Goal: Task Accomplishment & Management: Complete application form

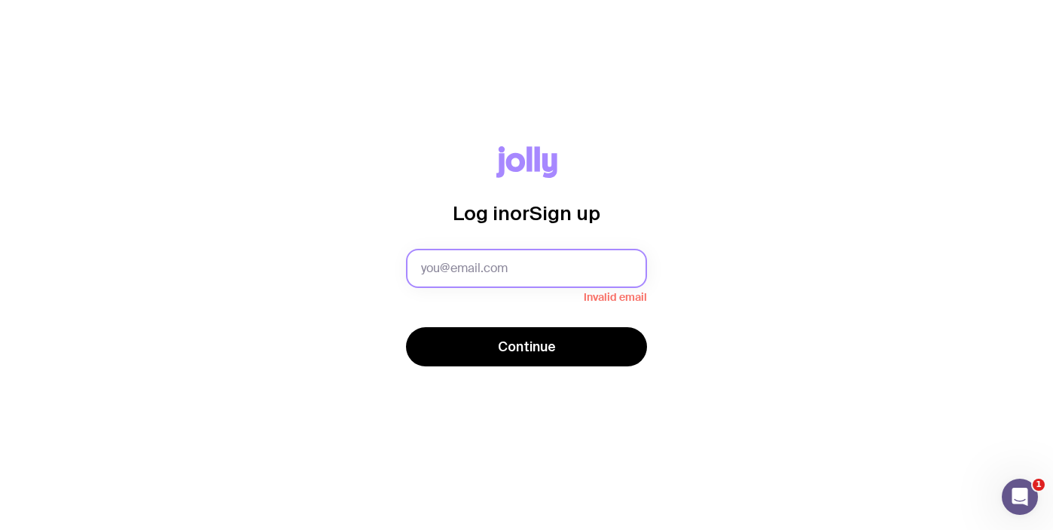
type input "[PERSON_NAME][EMAIL_ADDRESS][PERSON_NAME][DOMAIN_NAME]"
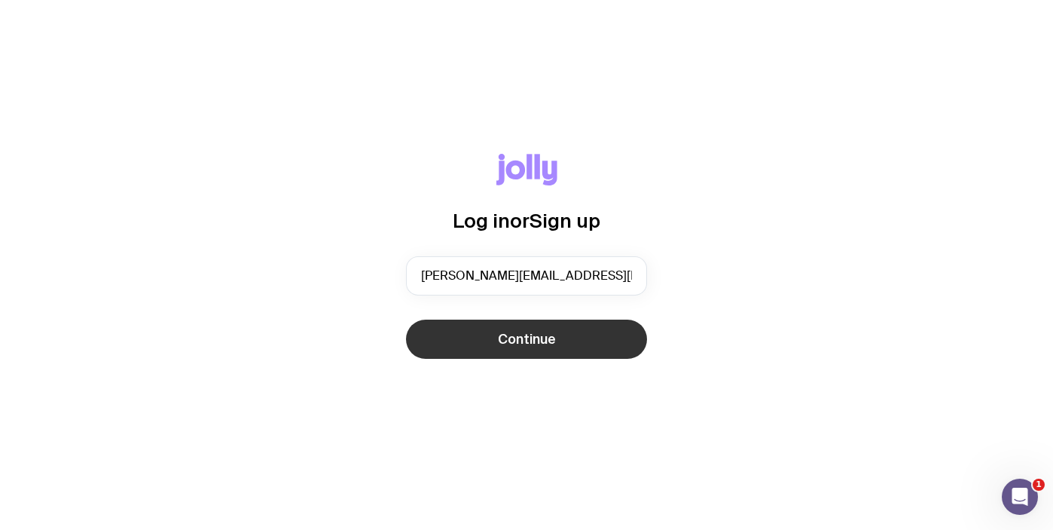
click at [523, 330] on span "Continue" at bounding box center [527, 339] width 58 height 18
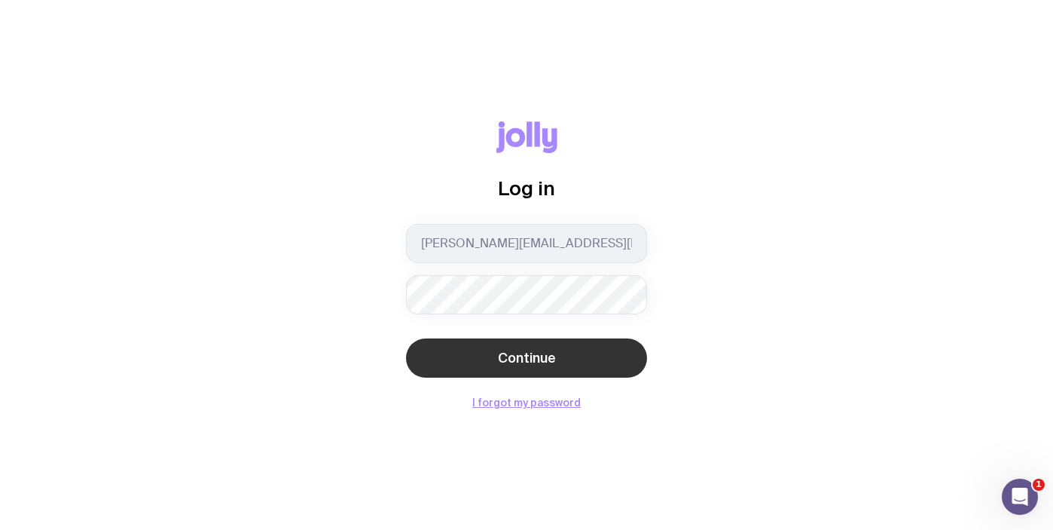
click at [461, 350] on button "Continue" at bounding box center [526, 357] width 241 height 39
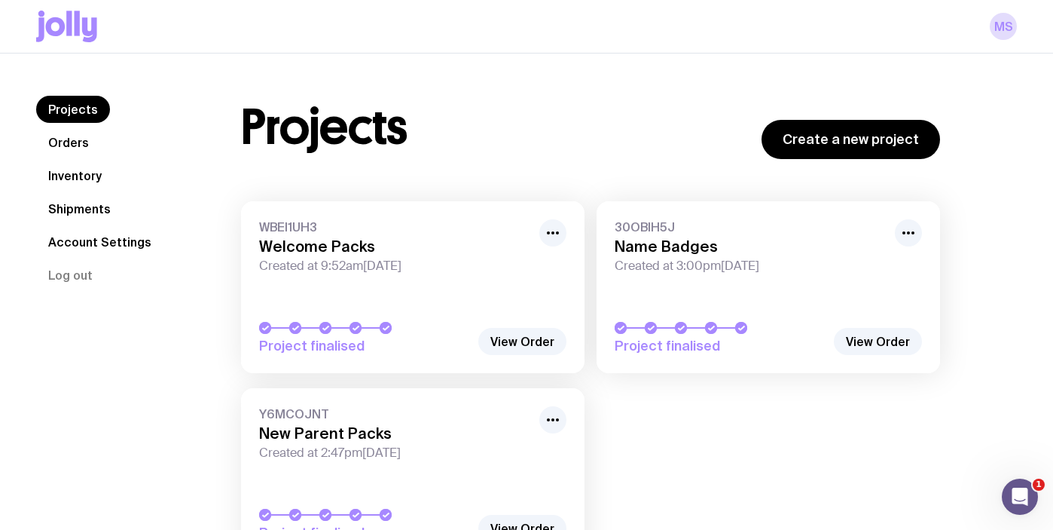
click at [85, 179] on link "Inventory" at bounding box center [75, 175] width 78 height 27
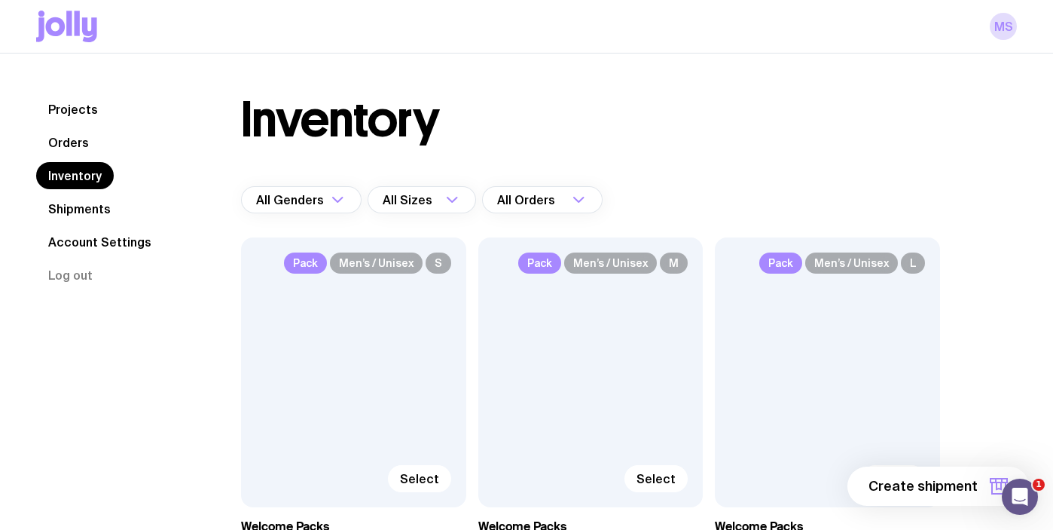
scroll to position [14, 0]
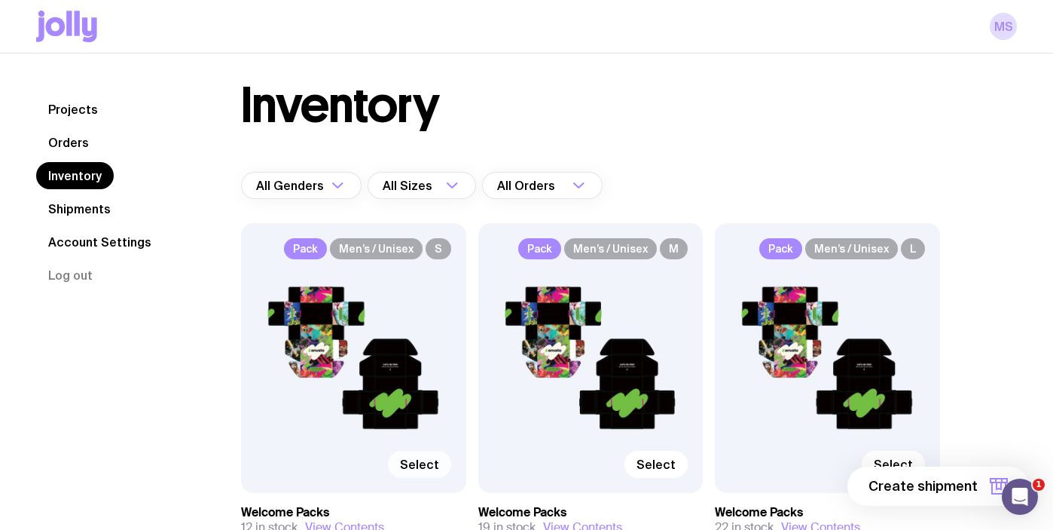
click at [427, 466] on span "Select" at bounding box center [419, 463] width 39 height 15
click at [0, 0] on input "Select" at bounding box center [0, 0] width 0 height 0
click at [968, 483] on span "1 item" at bounding box center [959, 486] width 38 height 18
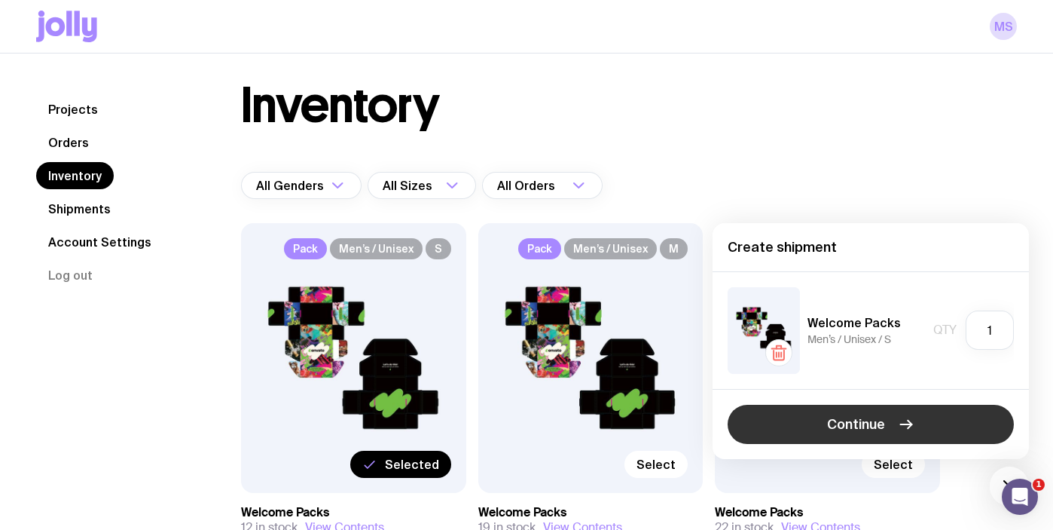
click at [852, 422] on span "Continue" at bounding box center [856, 424] width 58 height 18
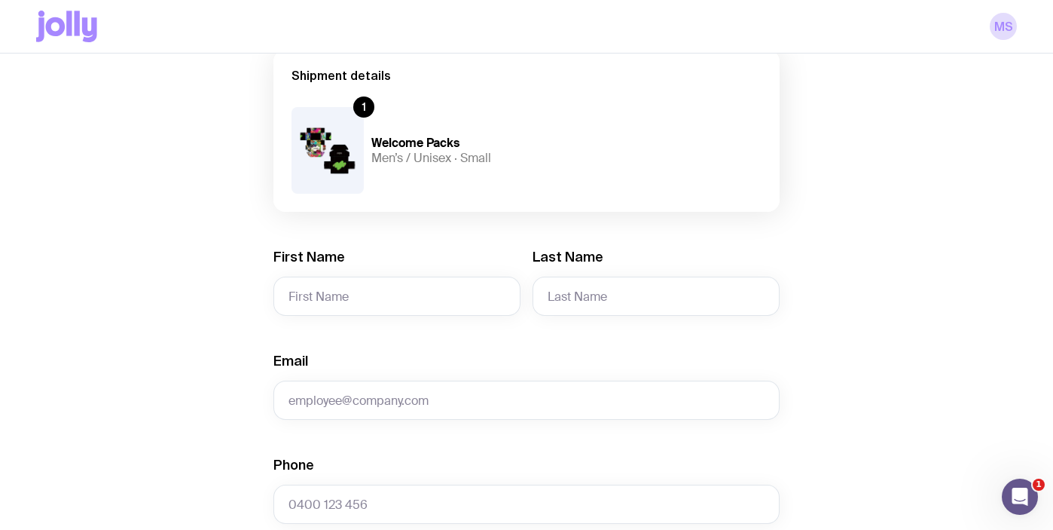
scroll to position [133, 0]
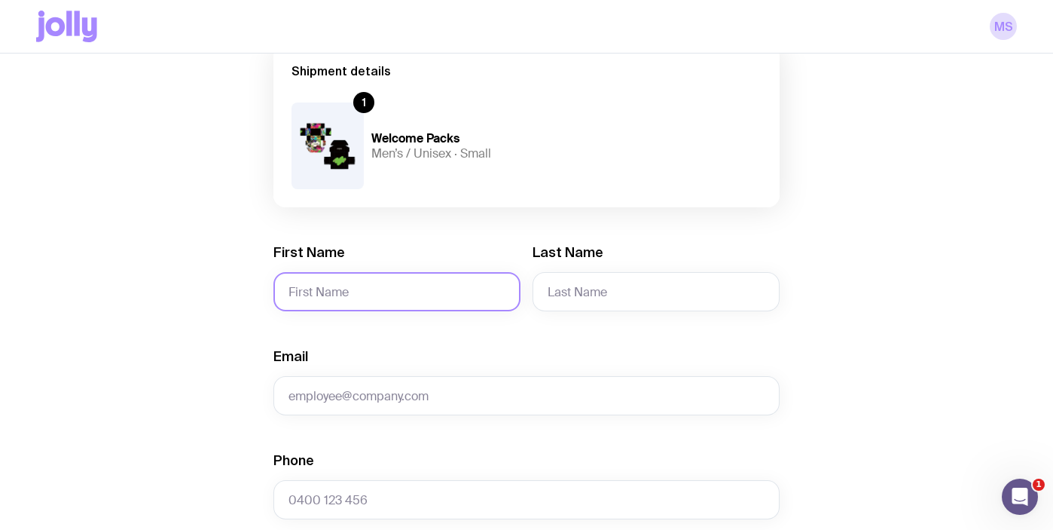
click at [434, 293] on input "First Name" at bounding box center [396, 291] width 247 height 39
type input "Tessa"
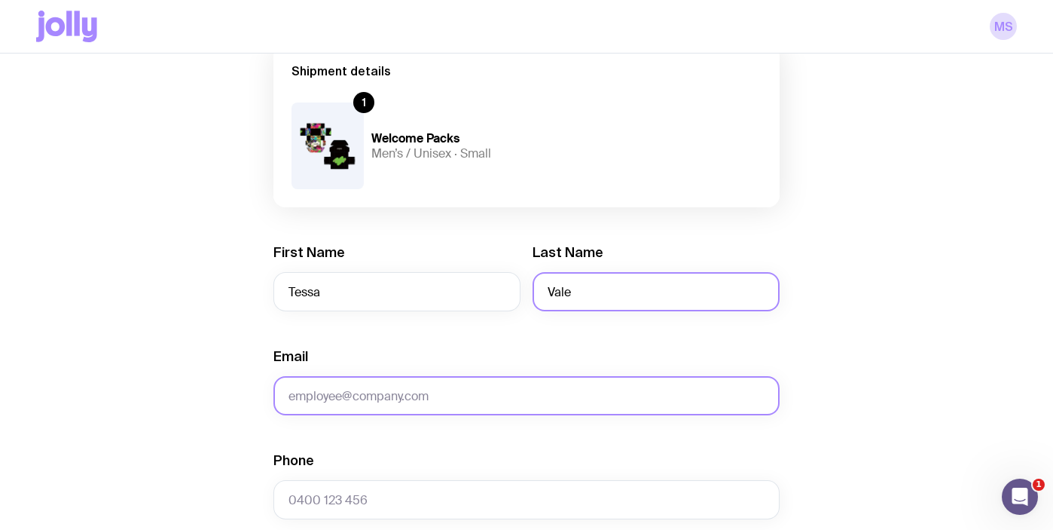
type input "Vale"
click at [351, 391] on input "Email" at bounding box center [526, 395] width 506 height 39
click at [344, 402] on input "Email" at bounding box center [526, 395] width 506 height 39
paste input "[EMAIL_ADDRESS][DOMAIN_NAME]"
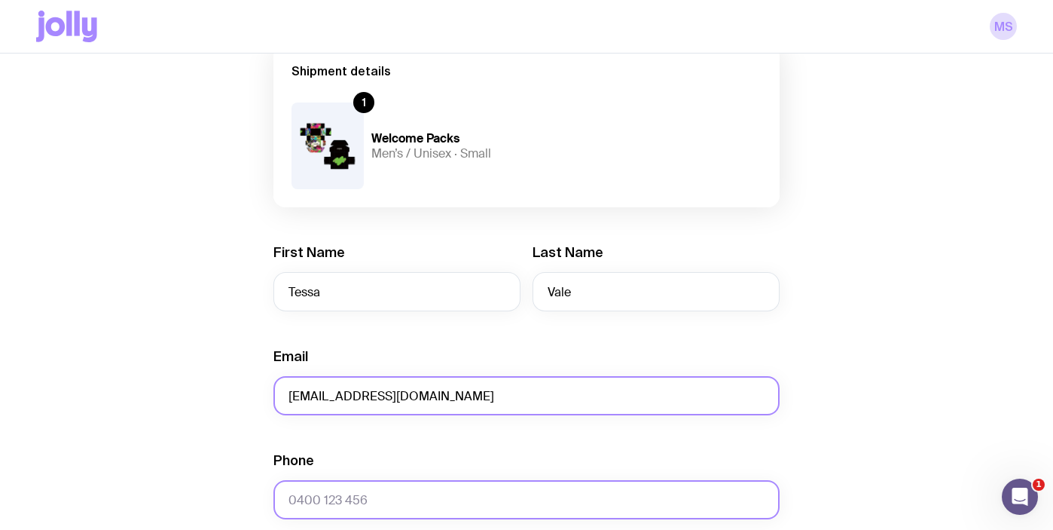
type input "[EMAIL_ADDRESS][DOMAIN_NAME]"
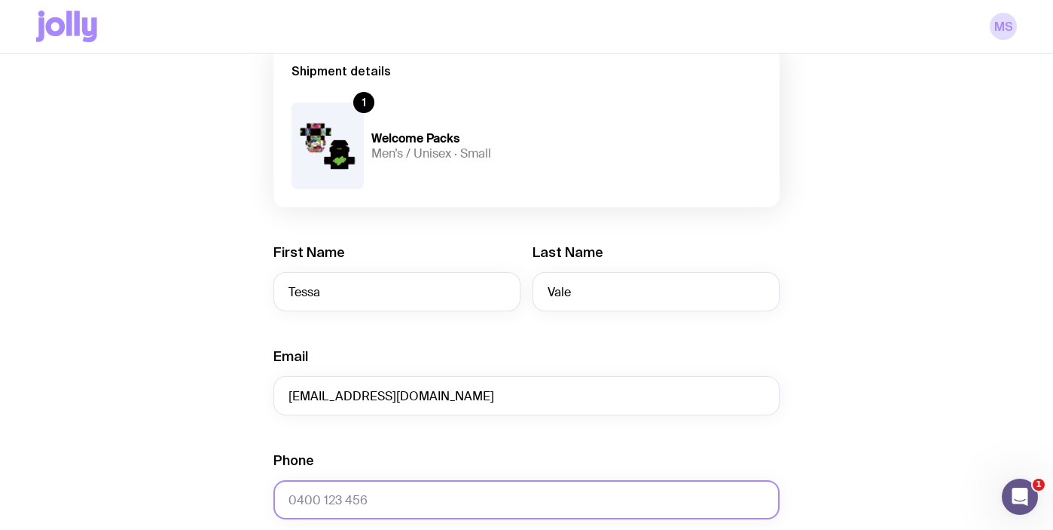
click at [325, 496] on input "Phone" at bounding box center [526, 499] width 506 height 39
paste input "61422046365"
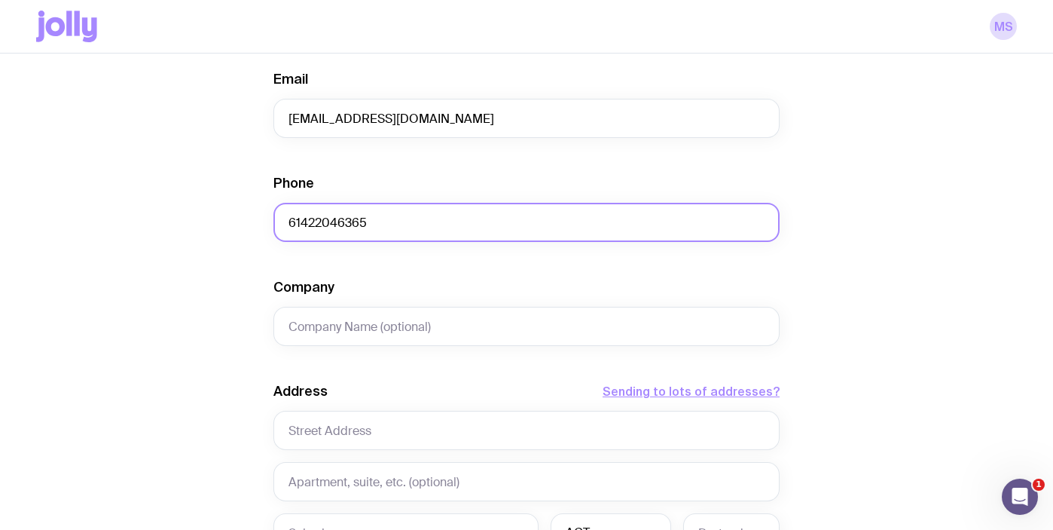
scroll to position [423, 0]
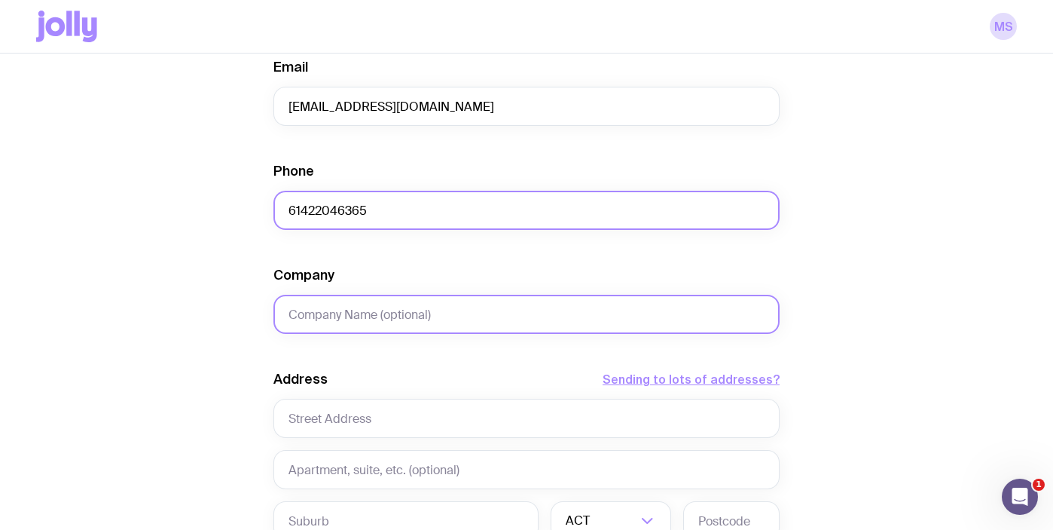
type input "61422046365"
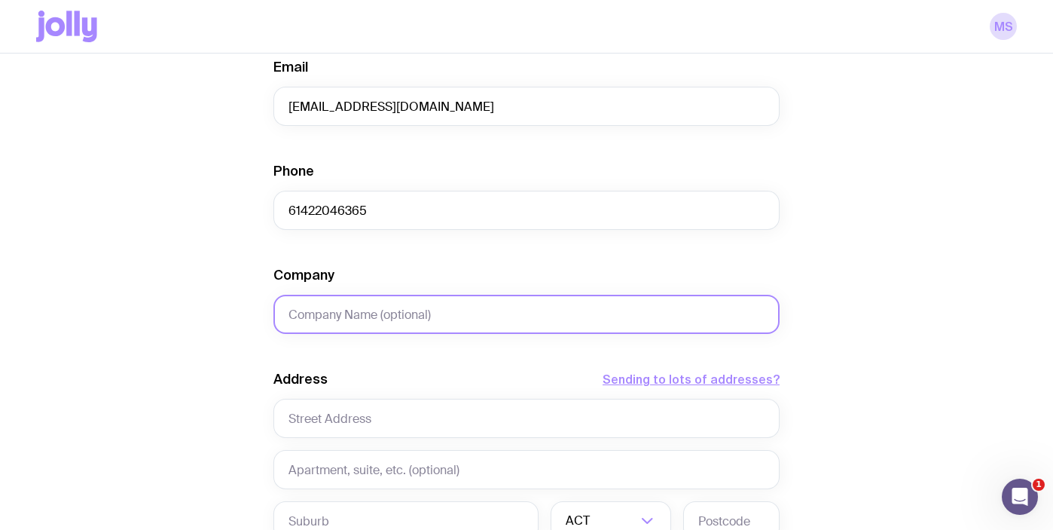
click at [377, 308] on input "Company" at bounding box center [526, 314] width 506 height 39
type input "Envato"
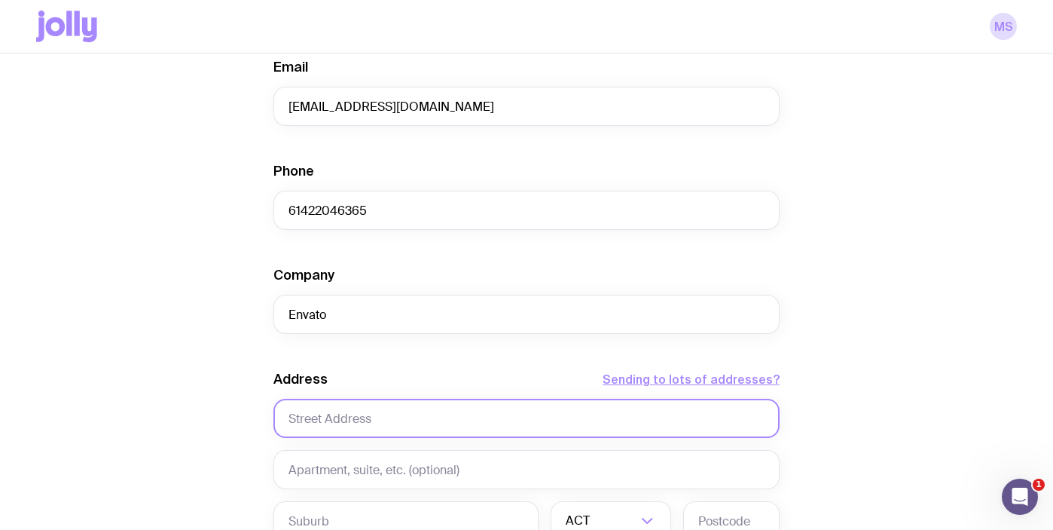
click at [346, 414] on input "text" at bounding box center [526, 417] width 506 height 39
click at [359, 415] on input "text" at bounding box center [526, 417] width 506 height 39
paste input "[STREET_ADDRESS]"
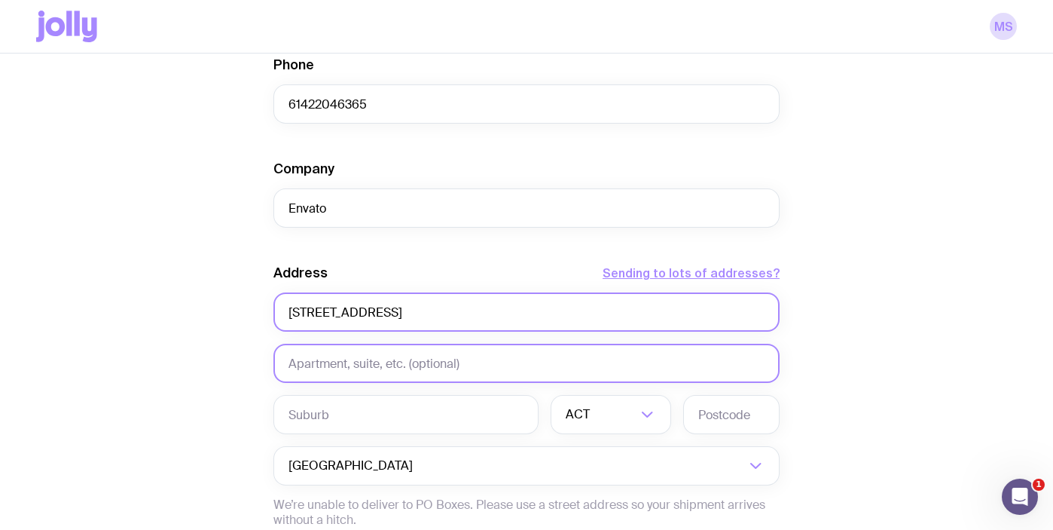
scroll to position [540, 0]
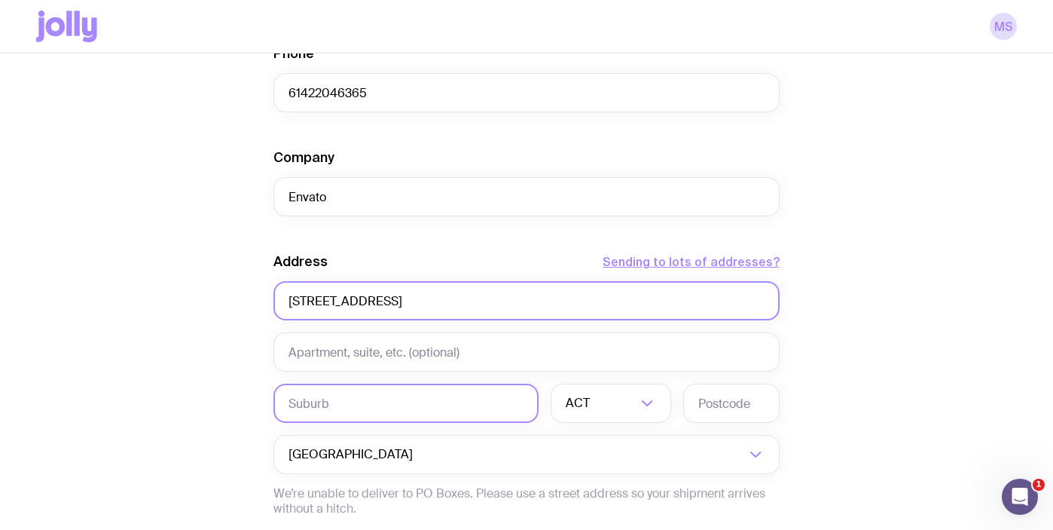
type input "[STREET_ADDRESS]"
click at [386, 396] on input "text" at bounding box center [405, 402] width 265 height 39
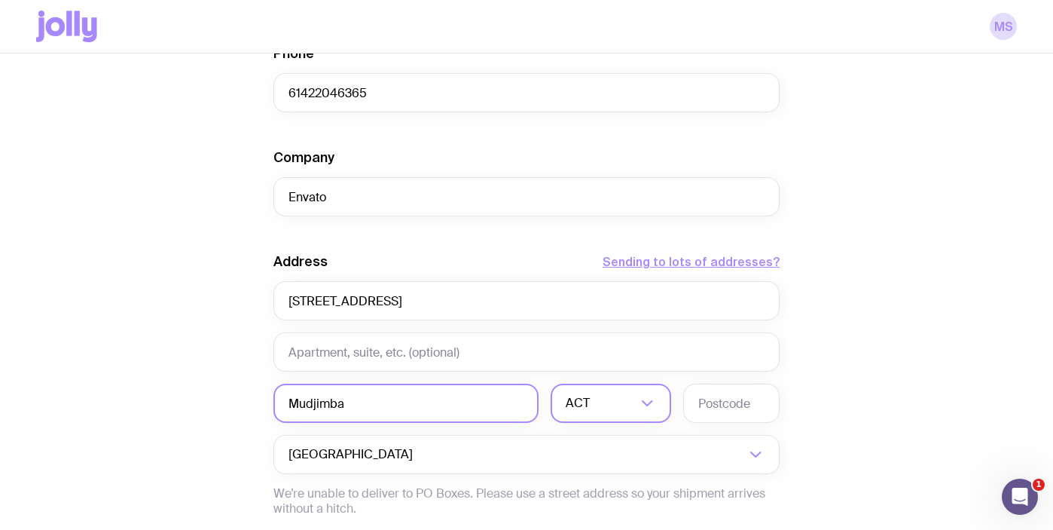
type input "Mudjimba"
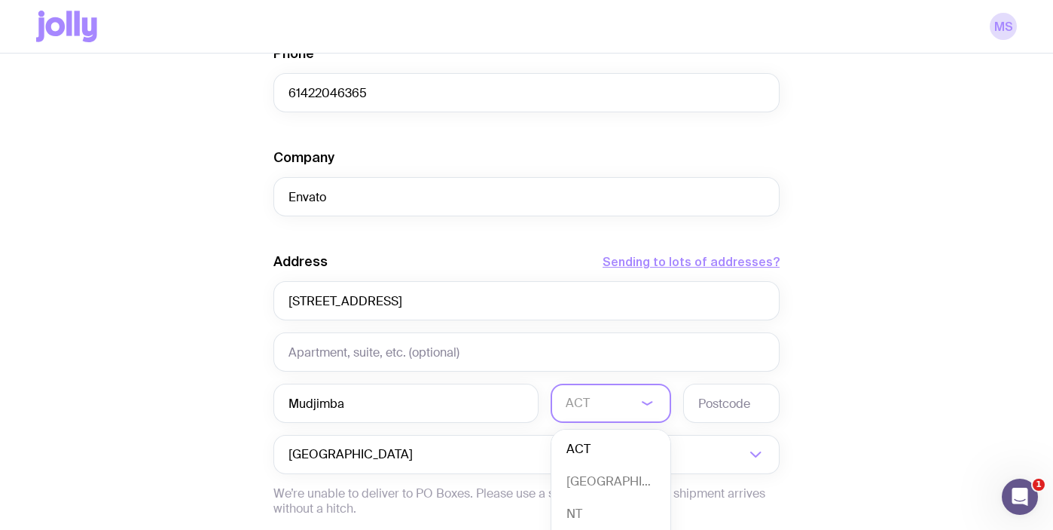
click at [607, 400] on input "Search for option" at bounding box center [601, 402] width 71 height 39
click at [602, 448] on li "QLD" at bounding box center [610, 445] width 119 height 32
click at [731, 403] on input "text" at bounding box center [731, 402] width 96 height 39
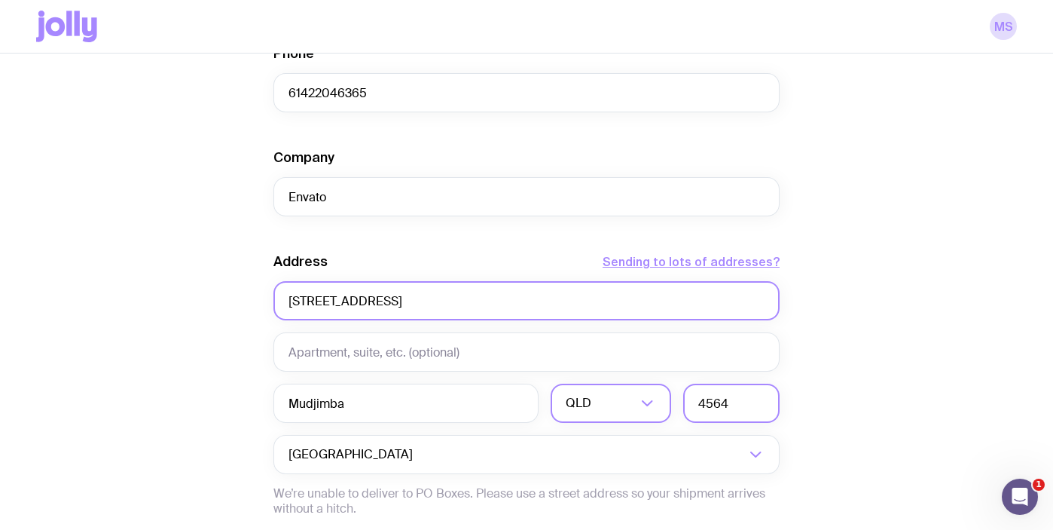
type input "4564"
click at [584, 309] on input "[STREET_ADDRESS]" at bounding box center [526, 300] width 506 height 39
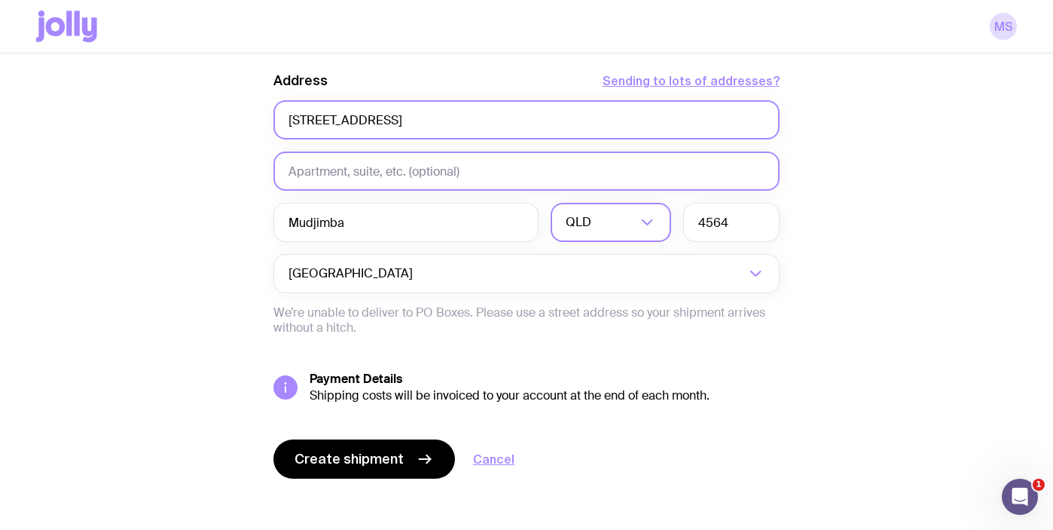
scroll to position [722, 0]
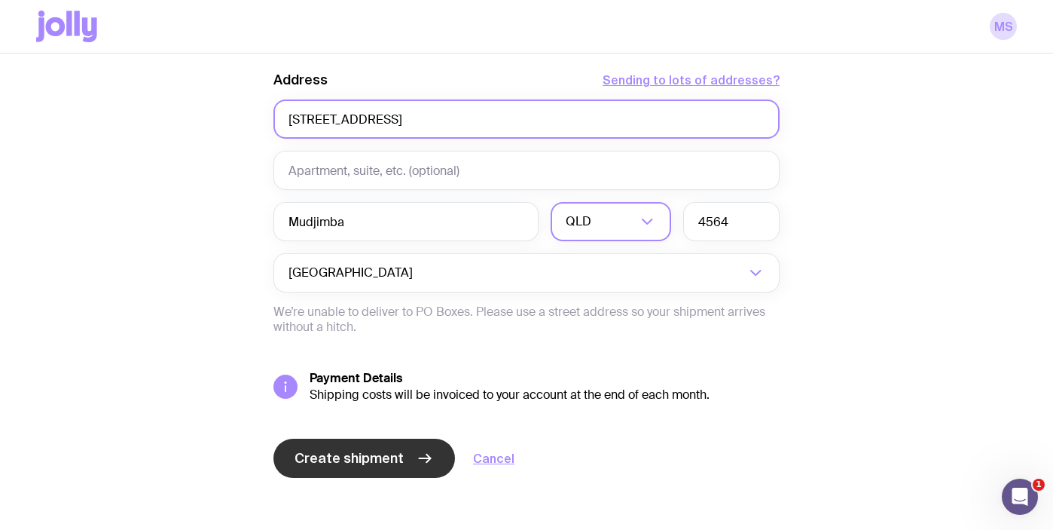
type input "[STREET_ADDRESS]"
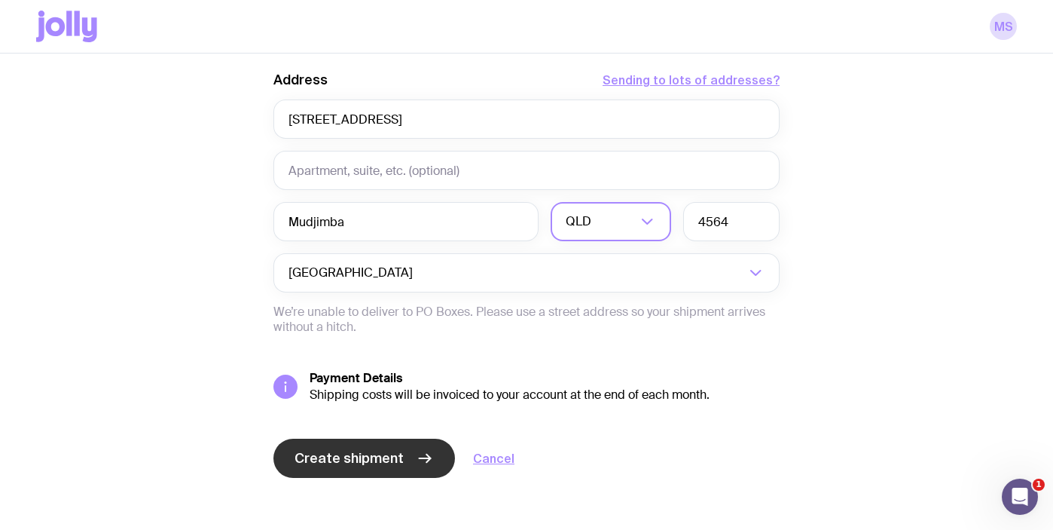
click at [376, 455] on span "Create shipment" at bounding box center [349, 458] width 109 height 18
